Goal: Communication & Community: Answer question/provide support

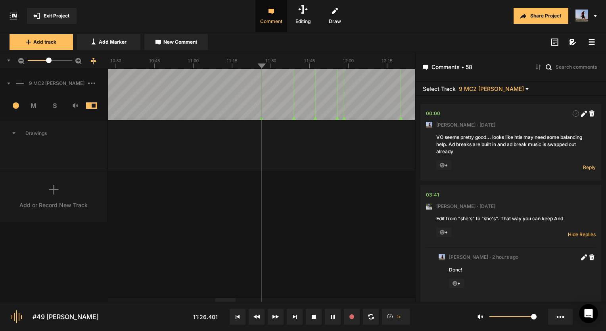
scroll to position [1461, 0]
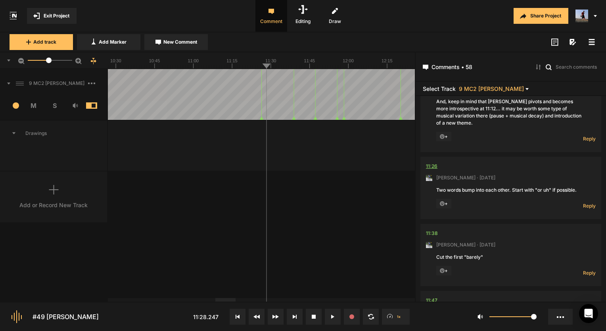
click at [433, 162] on div "11:26" at bounding box center [432, 166] width 12 height 8
click at [452, 162] on div at bounding box center [518, 166] width 155 height 8
click at [433, 162] on div "11:26" at bounding box center [432, 166] width 12 height 8
click at [258, 69] on div at bounding box center [261, 60] width 307 height 17
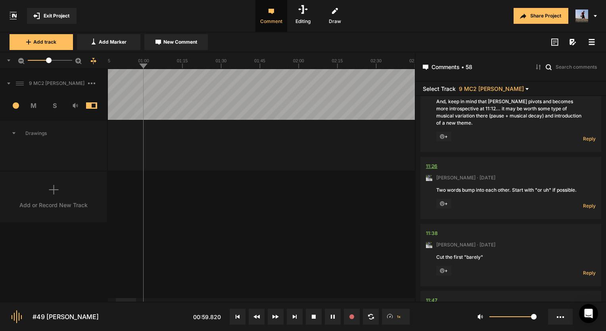
click at [430, 162] on div "11:26" at bounding box center [432, 166] width 12 height 8
click at [439, 157] on nt-comment "11:26 [PERSON_NAME] · [DATE] Two words bump into each other. Start with "or uh"…" at bounding box center [511, 188] width 170 height 62
click at [437, 157] on nt-comment "11:26 [PERSON_NAME] · [DATE] Two words bump into each other. Start with "or uh"…" at bounding box center [511, 188] width 170 height 62
click at [434, 162] on div "11:26" at bounding box center [432, 166] width 12 height 8
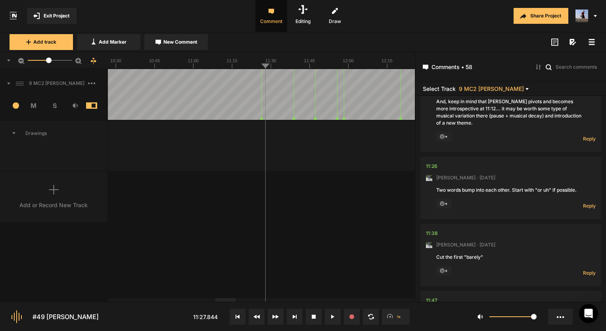
click at [438, 158] on nt-comment "11:26 [PERSON_NAME] · [DATE] Two words bump into each other. Start with "or uh"…" at bounding box center [511, 188] width 170 height 62
click at [274, 176] on div "9 MC2 [PERSON_NAME] 1 M S Comments 00:00 [PERSON_NAME] · [DATE] VO seems pretty…" at bounding box center [207, 185] width 415 height 232
click at [430, 162] on div "11:26" at bounding box center [432, 166] width 12 height 8
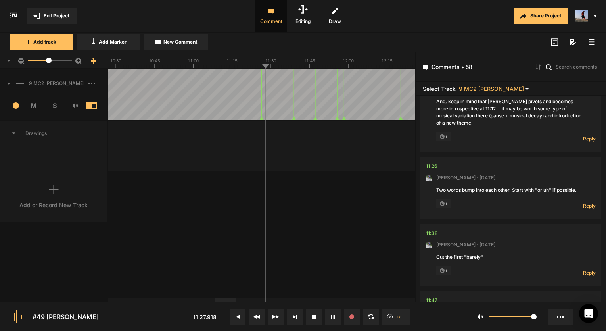
drag, startPoint x: 323, startPoint y: 319, endPoint x: 322, endPoint y: 230, distance: 88.4
click at [322, 230] on div "9 MC2 [PERSON_NAME] 1 M S Comments 00:00 [PERSON_NAME] · [DATE] VO seems pretty…" at bounding box center [207, 185] width 415 height 232
click at [584, 202] on span "Reply" at bounding box center [589, 205] width 13 height 7
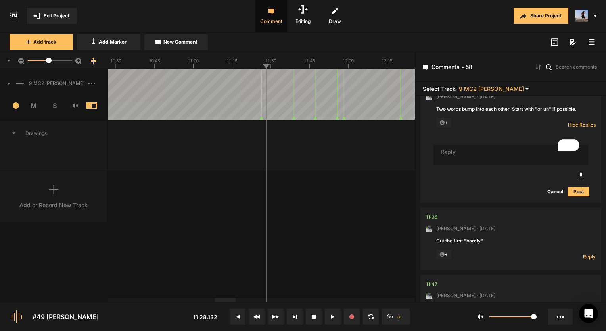
scroll to position [0, 0]
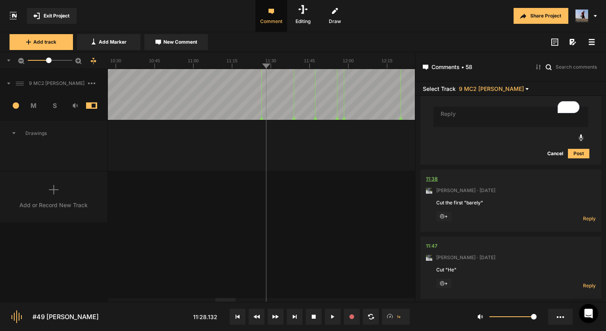
click at [431, 175] on div "11:38" at bounding box center [432, 179] width 12 height 8
click at [436, 175] on div "11:38" at bounding box center [432, 179] width 12 height 8
click at [586, 215] on span "Reply" at bounding box center [589, 218] width 13 height 7
type textarea "Done!"
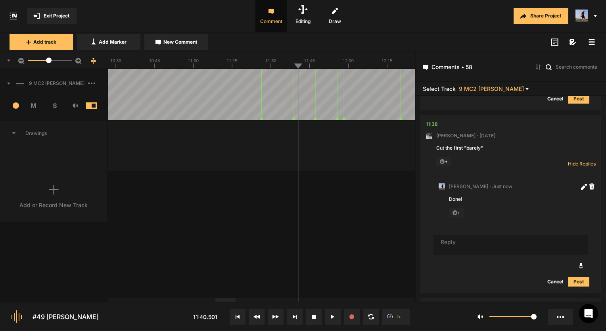
scroll to position [1687, 0]
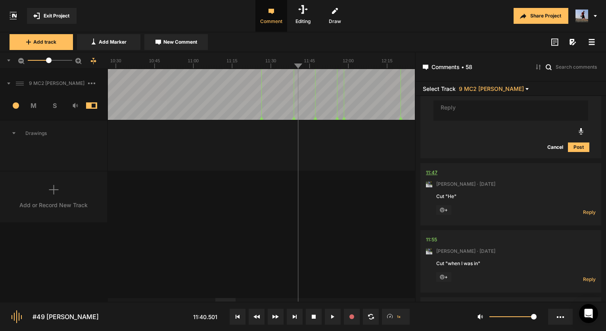
click at [432, 169] on div "11:47" at bounding box center [432, 173] width 12 height 8
click at [584, 209] on span "Reply" at bounding box center [589, 212] width 13 height 7
type textarea "cut!"
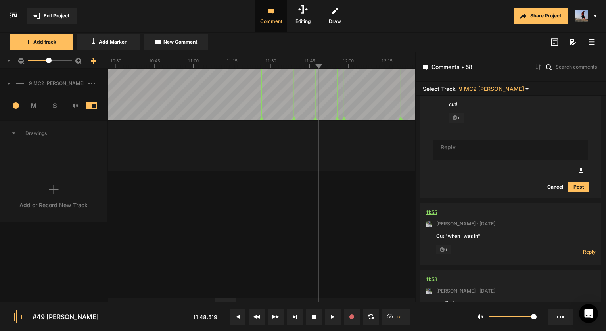
click at [433, 208] on div "11:55" at bounding box center [431, 212] width 11 height 8
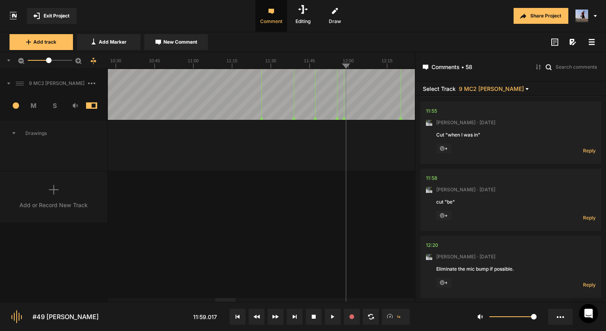
scroll to position [2031, 0]
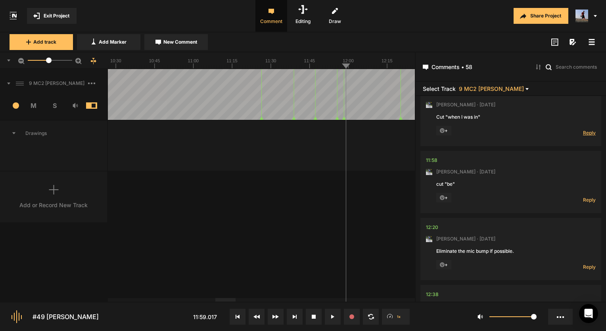
click at [586, 129] on span "Reply" at bounding box center [589, 132] width 13 height 7
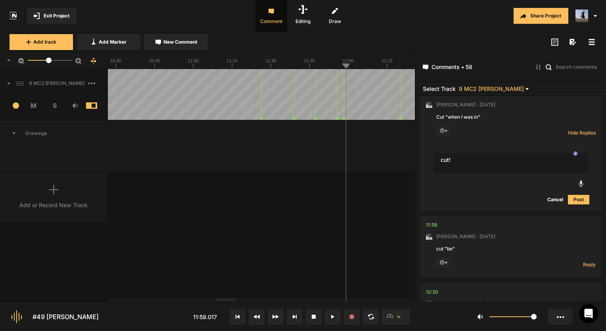
type textarea "cut!"
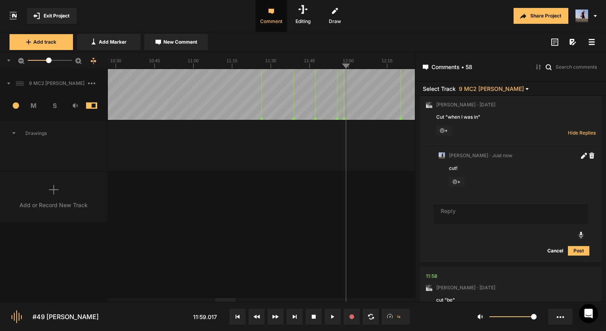
scroll to position [2042, 0]
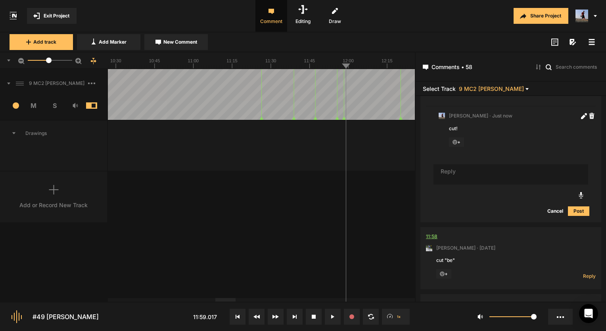
click at [432, 232] on div "11:58" at bounding box center [432, 236] width 12 height 8
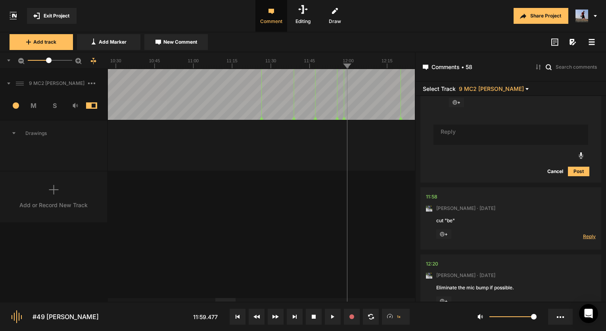
click at [587, 233] on span "Reply" at bounding box center [589, 236] width 13 height 7
type textarea "Done!"
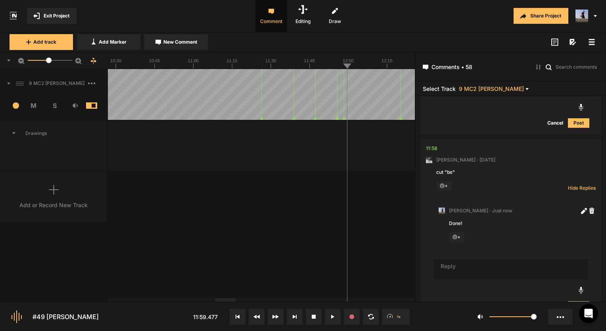
scroll to position [2318, 0]
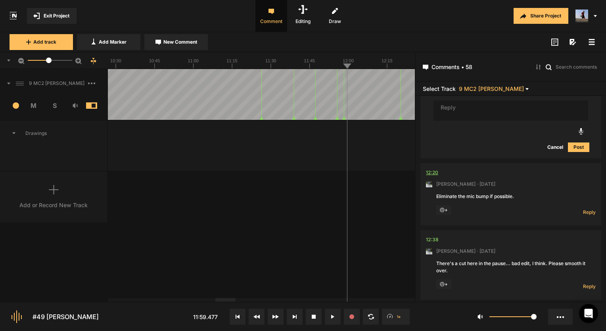
click at [433, 169] on div "12:20" at bounding box center [432, 173] width 12 height 8
click at [588, 209] on span "Reply" at bounding box center [589, 212] width 13 height 7
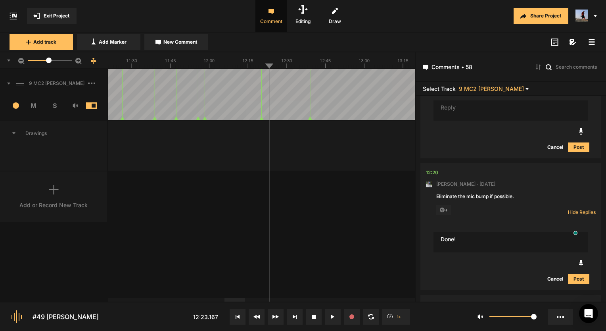
type textarea "Done!"
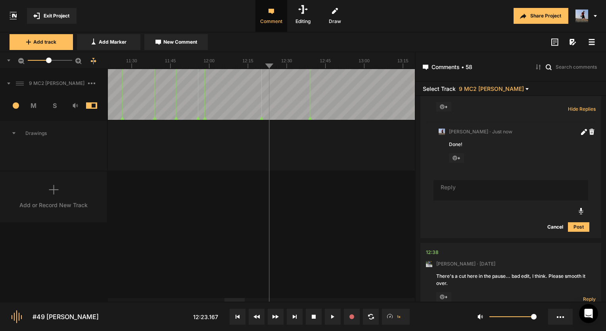
scroll to position [2443, 0]
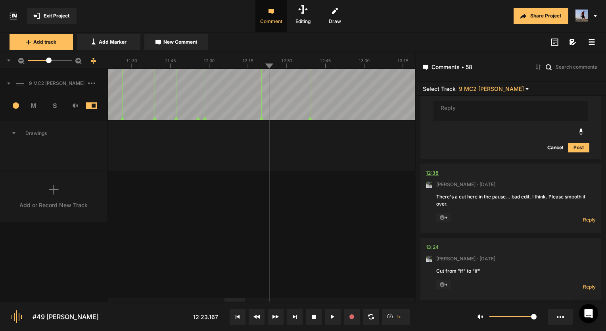
click at [429, 169] on div "12:38" at bounding box center [432, 173] width 13 height 8
click at [435, 169] on div "12:38" at bounding box center [432, 173] width 13 height 8
click at [307, 66] on line at bounding box center [307, 66] width 0 height 3
click at [583, 216] on span "Reply" at bounding box center [589, 219] width 13 height 7
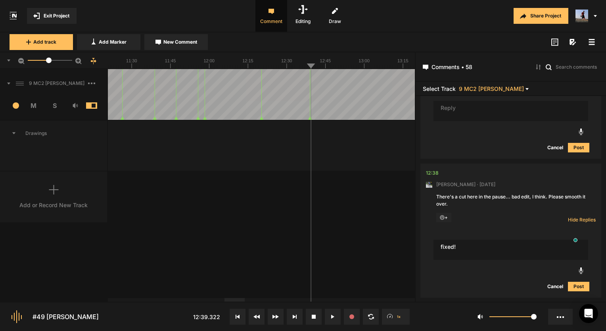
type textarea "fixed!"
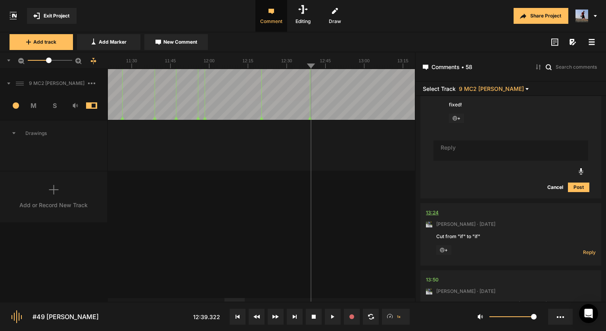
click at [431, 209] on div "13:24" at bounding box center [432, 213] width 13 height 8
click at [427, 209] on div "13:24" at bounding box center [432, 213] width 13 height 8
click at [433, 209] on div "13:24" at bounding box center [432, 213] width 13 height 8
click at [497, 140] on textarea "To enrich screen reader interactions, please activate Accessibility in Grammarl…" at bounding box center [510, 150] width 155 height 21
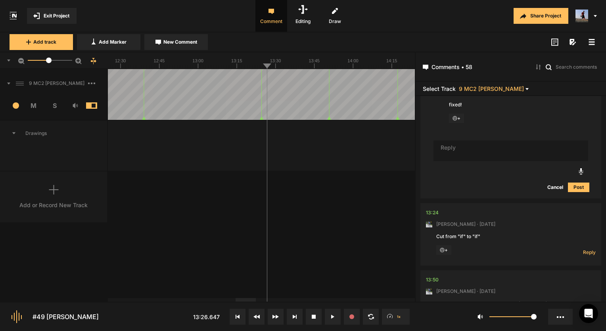
scroll to position [2650, 0]
type textarea "Done!"
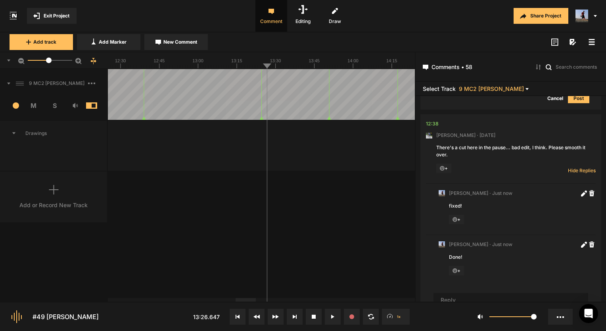
scroll to position [2531, 0]
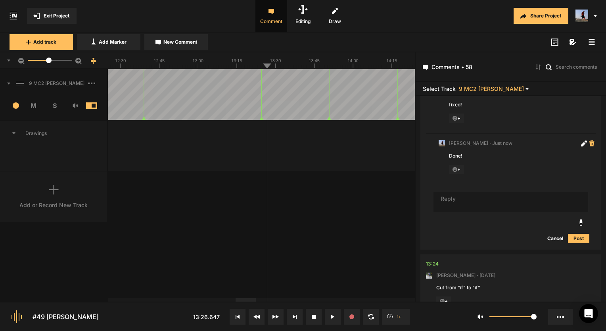
click at [589, 140] on icon at bounding box center [592, 143] width 6 height 6
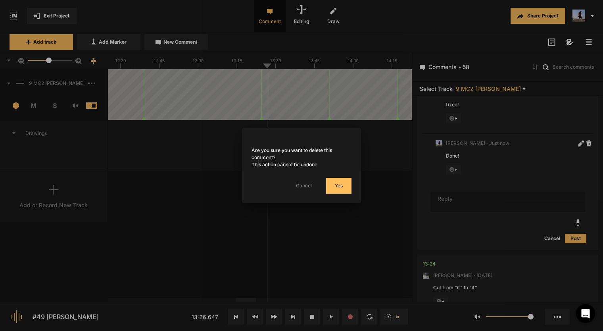
click at [334, 186] on button "Yes" at bounding box center [338, 186] width 25 height 16
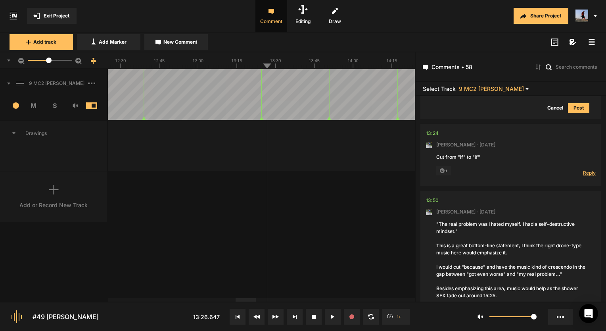
click at [586, 169] on span "Reply" at bounding box center [589, 172] width 13 height 7
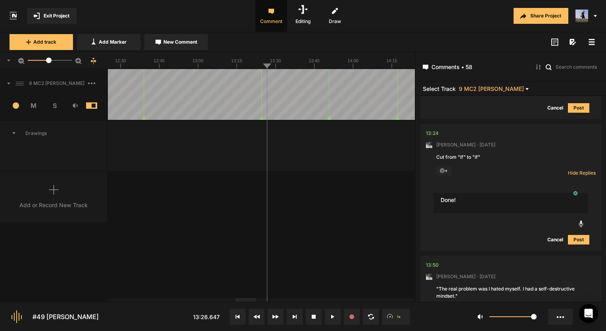
type textarea "Done!"
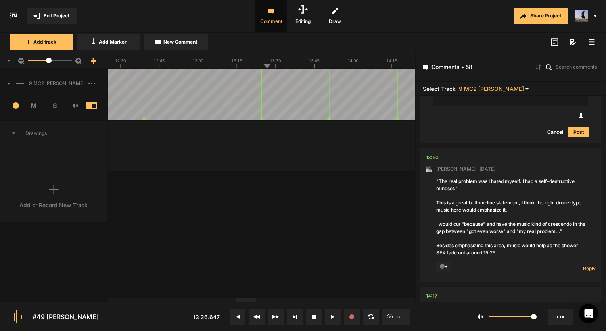
click at [437, 153] on div "13:50" at bounding box center [432, 157] width 13 height 8
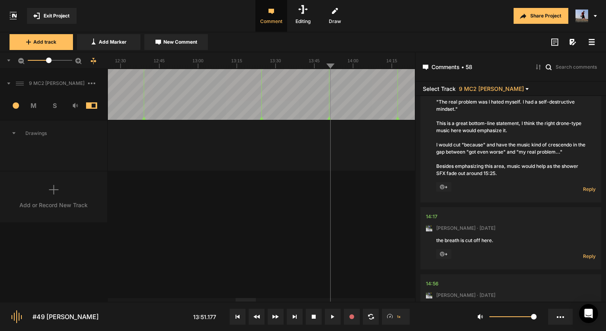
scroll to position [3007, 0]
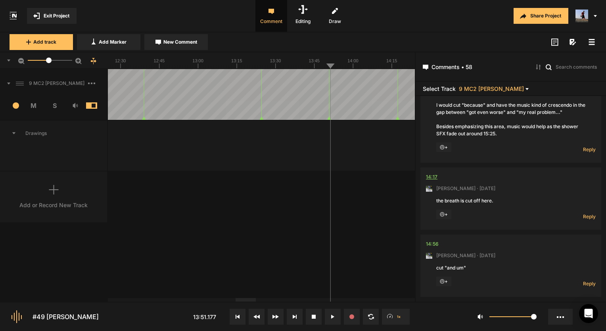
click at [431, 173] on div "14:17" at bounding box center [432, 177] width 12 height 8
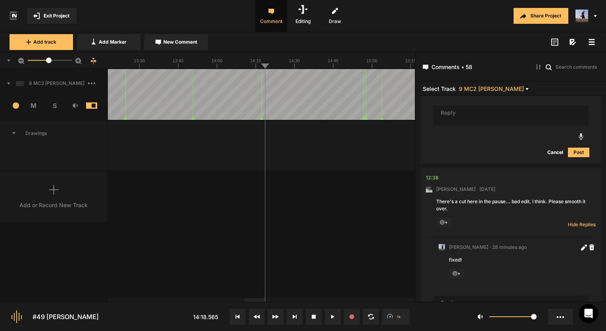
scroll to position [2492, 0]
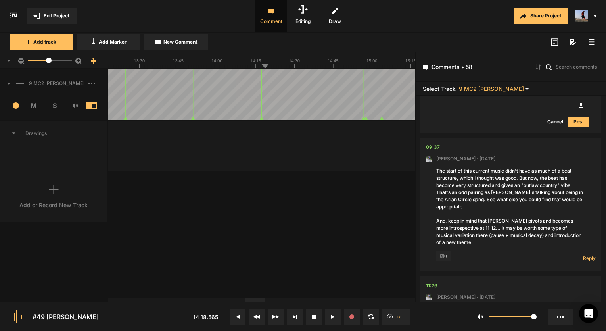
click at [579, 251] on div "Reply Hide Replies" at bounding box center [580, 256] width 32 height 10
click at [583, 255] on span "Reply" at bounding box center [589, 258] width 13 height 7
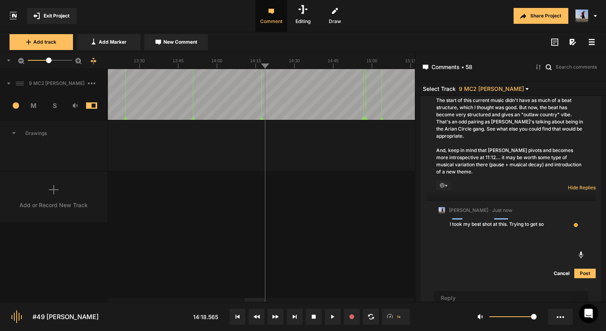
scroll to position [1412, 0]
type textarea "I took my best shot at this. Trying to get something that fit the story better …"
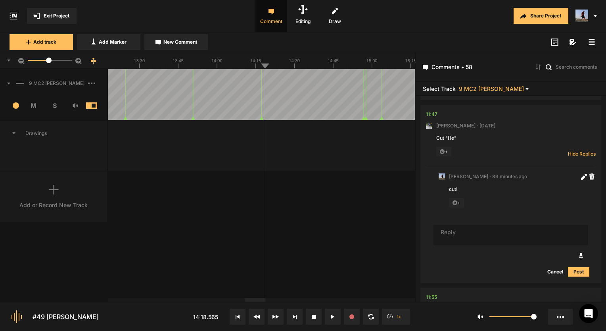
scroll to position [0, 0]
